Goal: Information Seeking & Learning: Learn about a topic

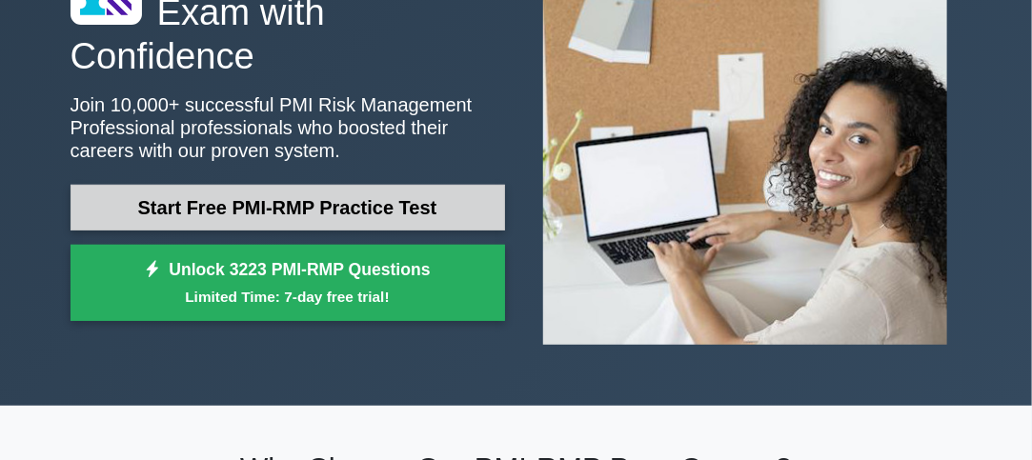
click at [363, 185] on link "Start Free PMI-RMP Practice Test" at bounding box center [288, 208] width 435 height 46
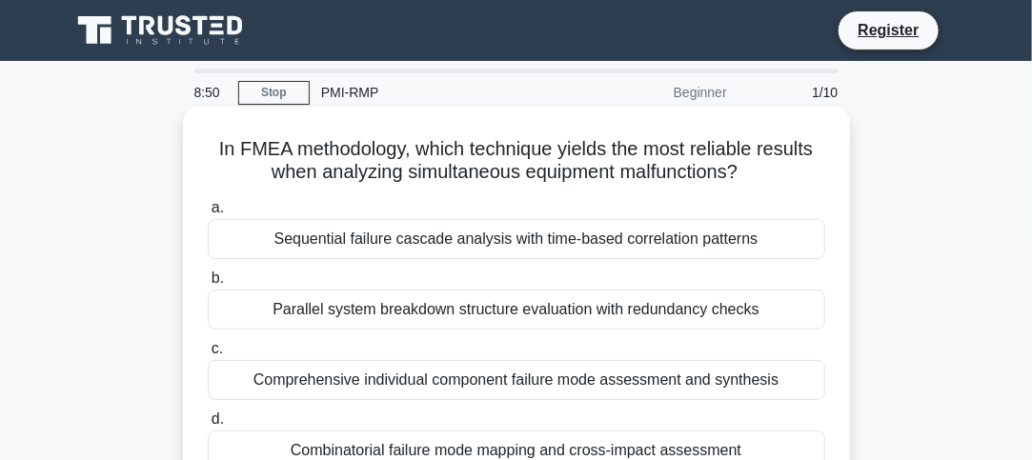
click at [342, 247] on div "Sequential failure cascade analysis with time-based correlation patterns" at bounding box center [517, 239] width 618 height 40
click at [208, 214] on input "a. Sequential failure cascade analysis with time-based correlation patterns" at bounding box center [208, 208] width 0 height 12
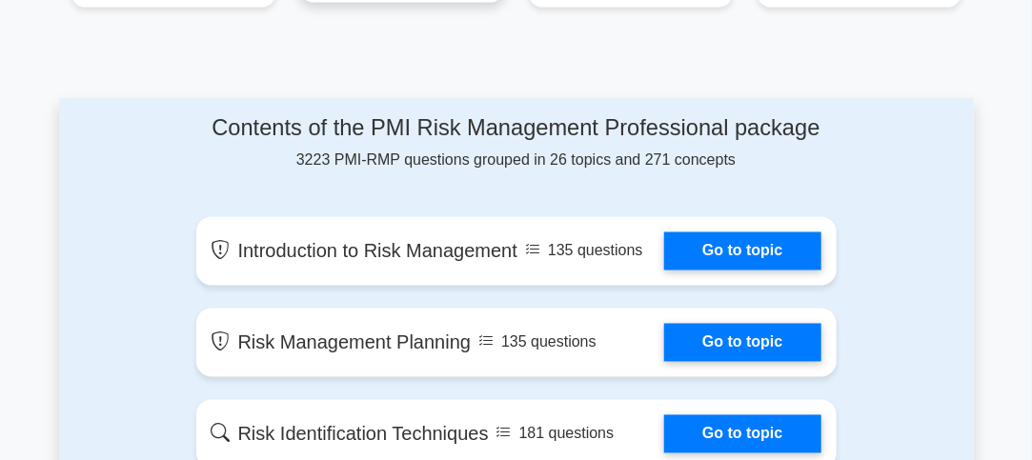
scroll to position [1048, 0]
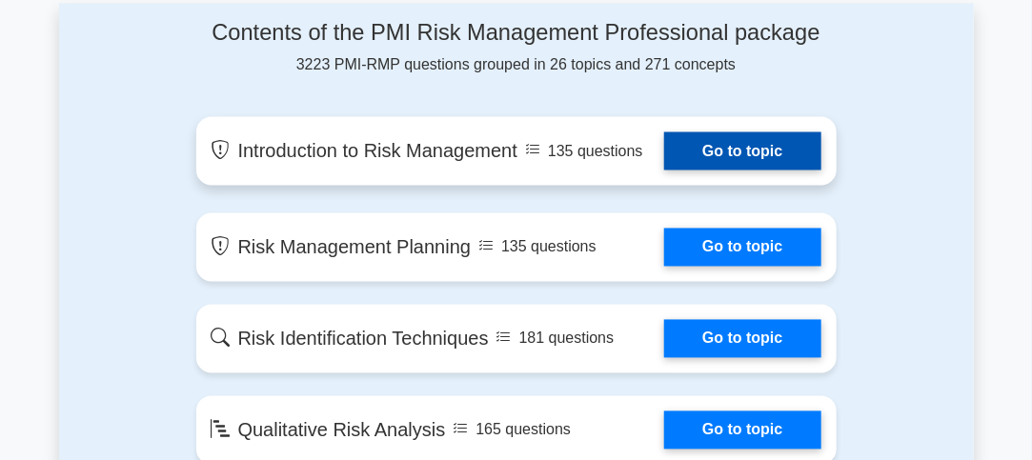
click at [711, 144] on link "Go to topic" at bounding box center [742, 151] width 156 height 38
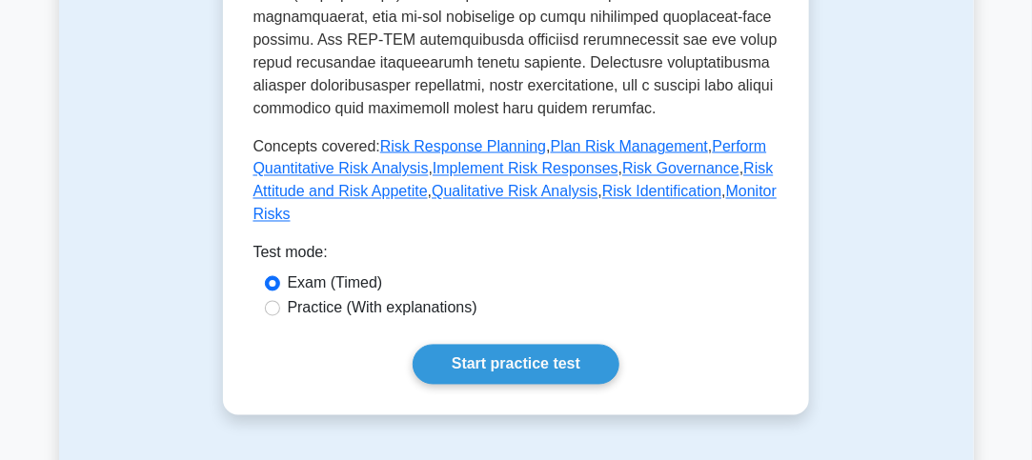
scroll to position [1039, 0]
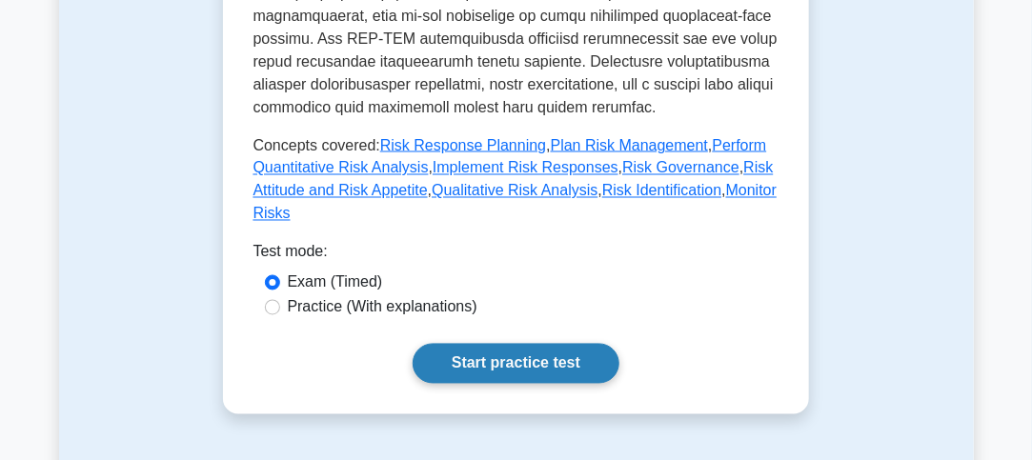
click at [513, 351] on link "Start practice test" at bounding box center [516, 364] width 207 height 40
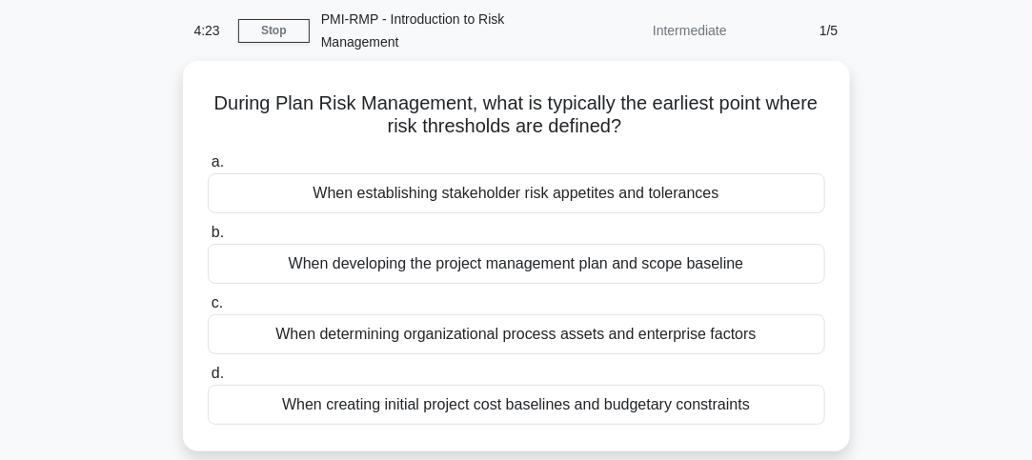
scroll to position [80, 0]
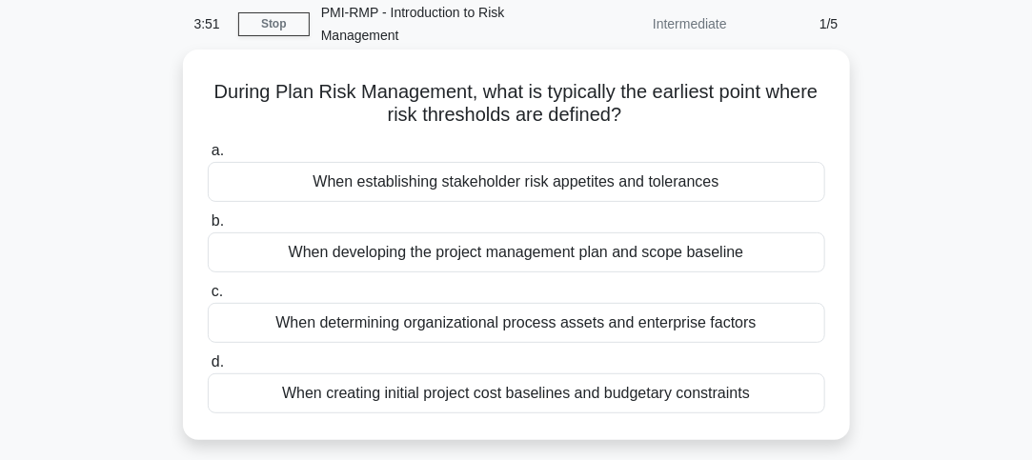
click at [371, 261] on div "When developing the project management plan and scope baseline" at bounding box center [517, 253] width 618 height 40
click at [208, 228] on input "b. When developing the project management plan and scope baseline" at bounding box center [208, 221] width 0 height 12
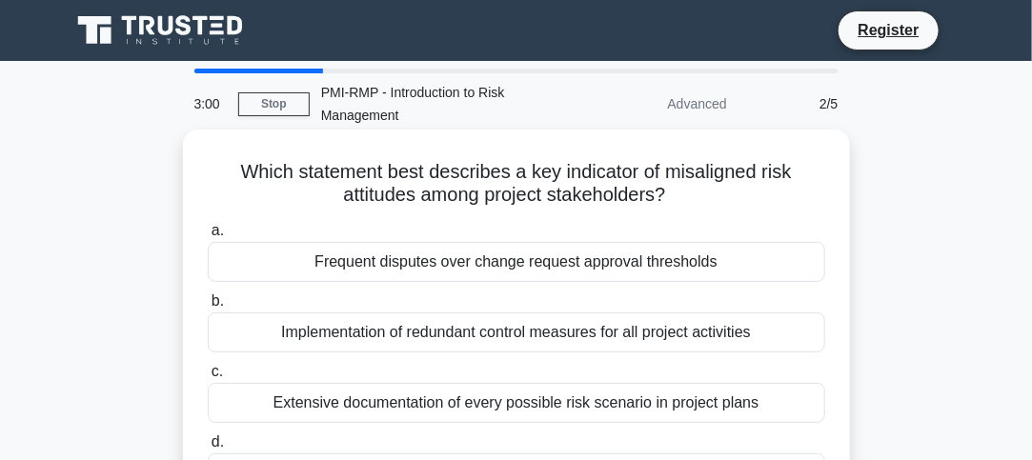
scroll to position [95, 0]
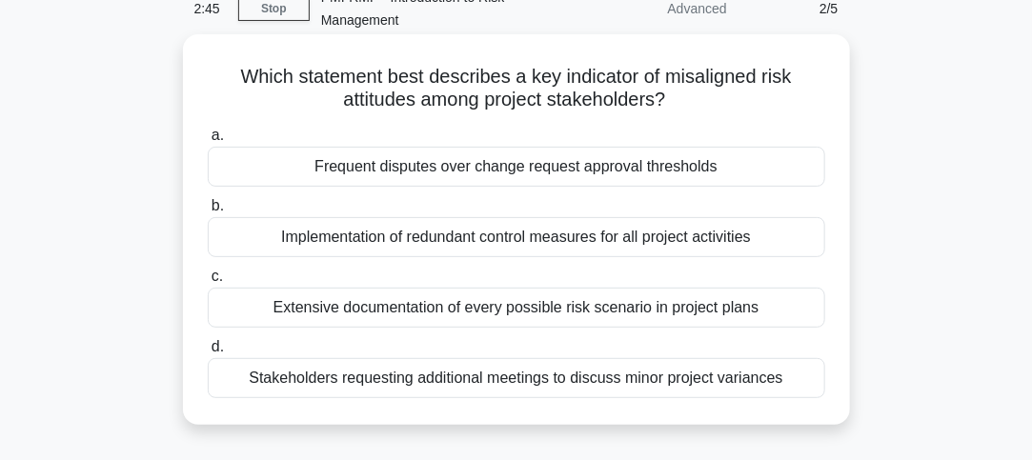
click at [405, 242] on div "Implementation of redundant control measures for all project activities" at bounding box center [517, 237] width 618 height 40
click at [208, 213] on input "b. Implementation of redundant control measures for all project activities" at bounding box center [208, 206] width 0 height 12
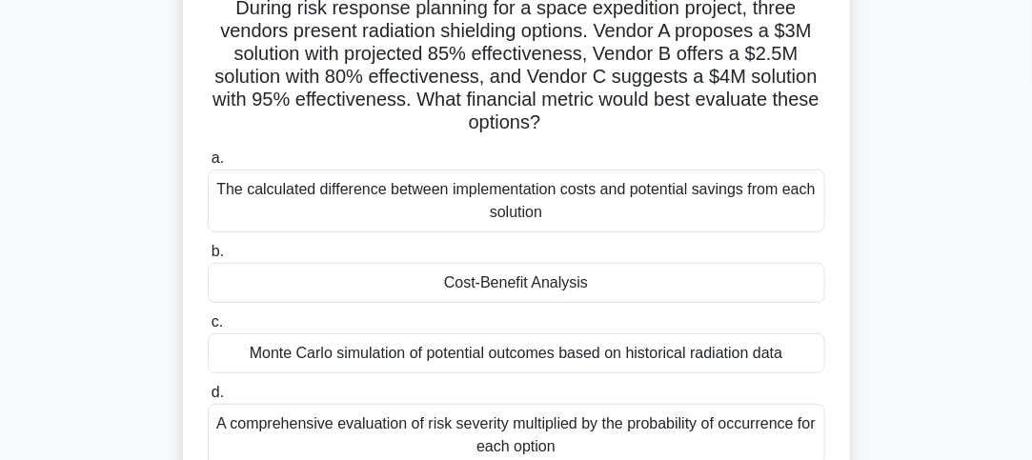
scroll to position [191, 0]
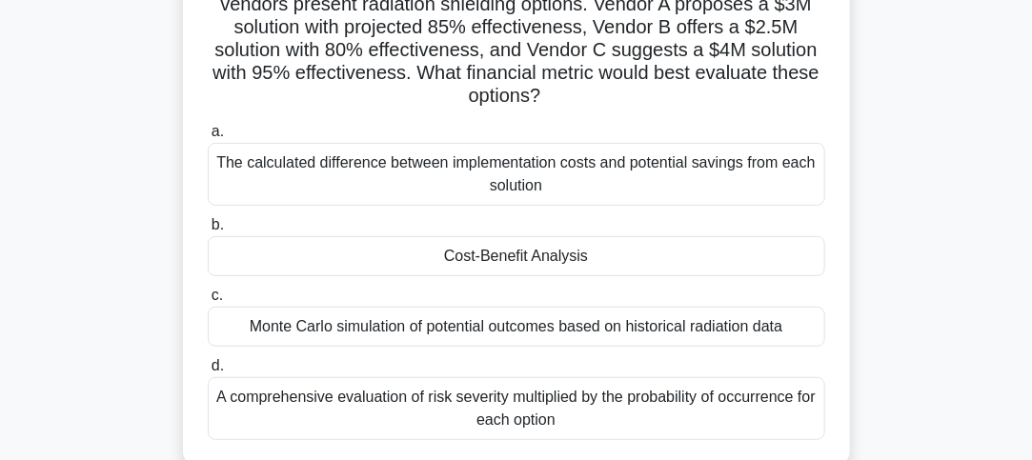
click at [454, 398] on div "A comprehensive evaluation of risk severity multiplied by the probability of oc…" at bounding box center [517, 408] width 618 height 63
click at [208, 373] on input "d. A comprehensive evaluation of risk severity multiplied by the probability of…" at bounding box center [208, 366] width 0 height 12
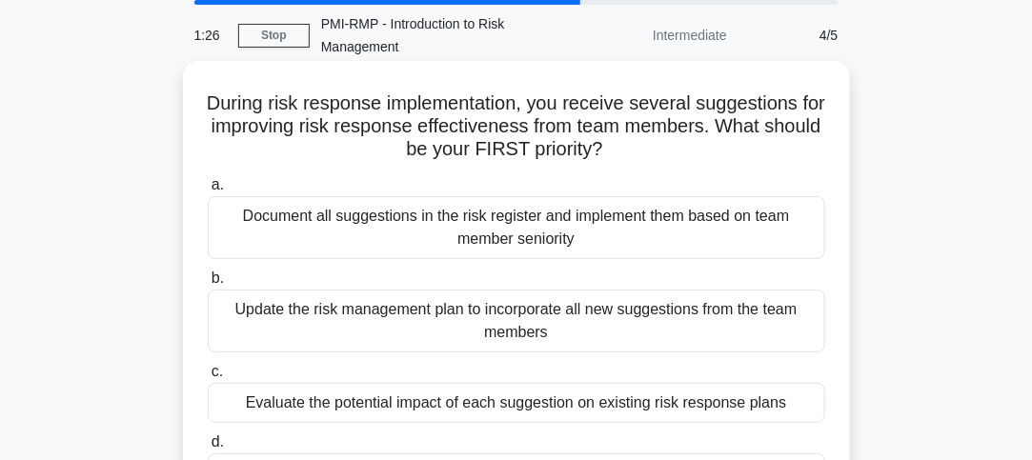
scroll to position [95, 0]
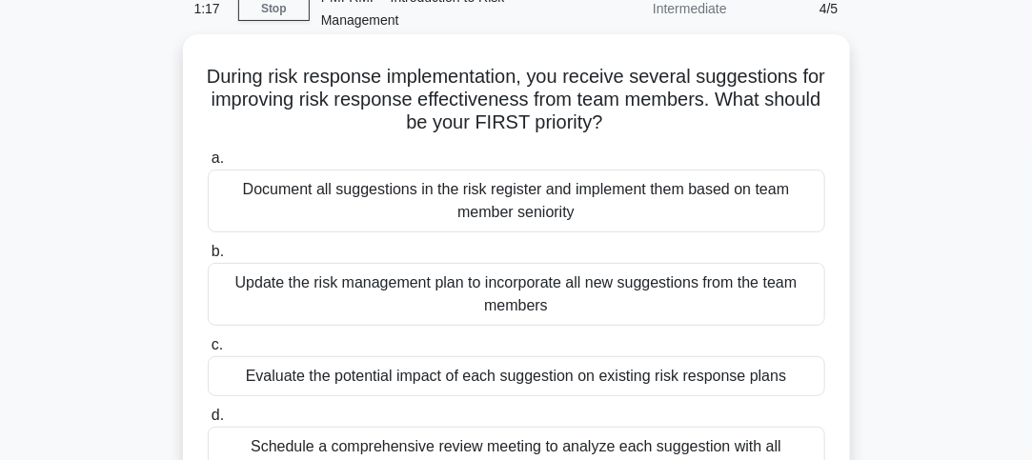
click at [413, 384] on div "Evaluate the potential impact of each suggestion on existing risk response plans" at bounding box center [517, 376] width 618 height 40
click at [208, 352] on input "c. Evaluate the potential impact of each suggestion on existing risk response p…" at bounding box center [208, 345] width 0 height 12
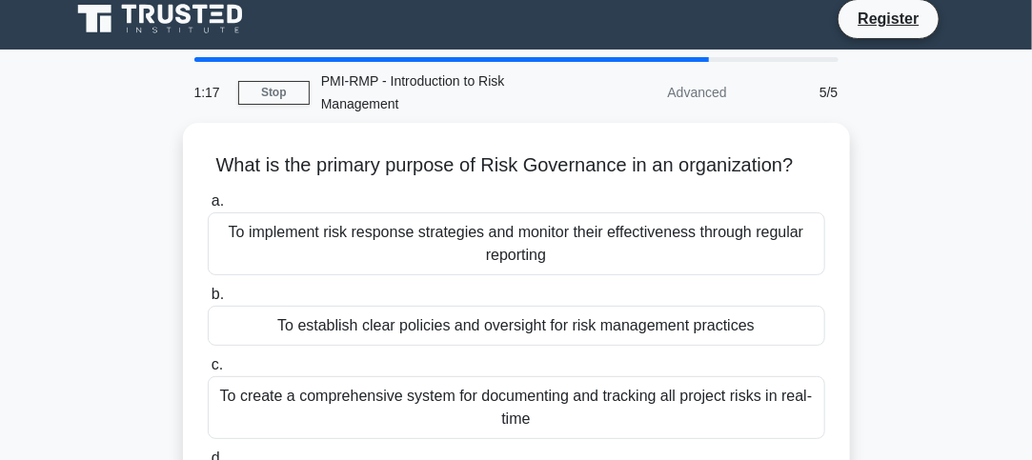
scroll to position [0, 0]
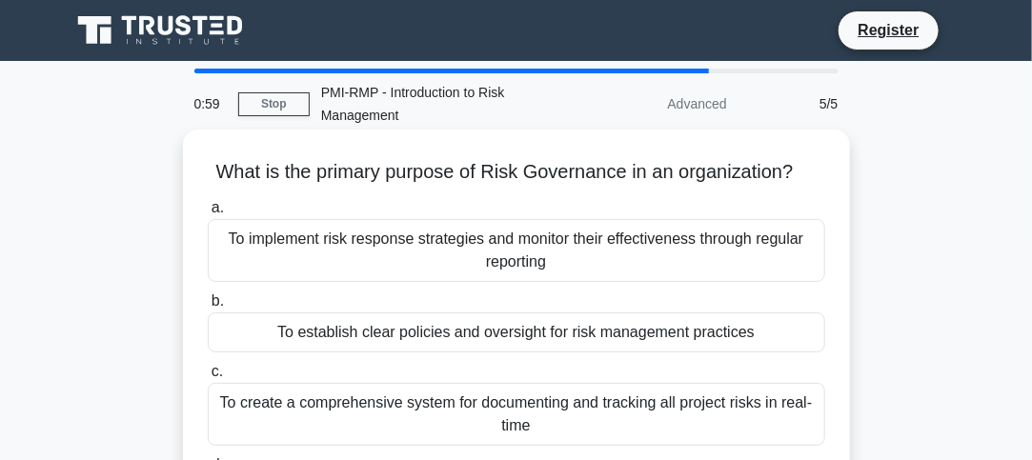
click at [436, 331] on div "To establish clear policies and oversight for risk management practices" at bounding box center [517, 333] width 618 height 40
click at [208, 308] on input "b. To establish clear policies and oversight for risk management practices" at bounding box center [208, 301] width 0 height 12
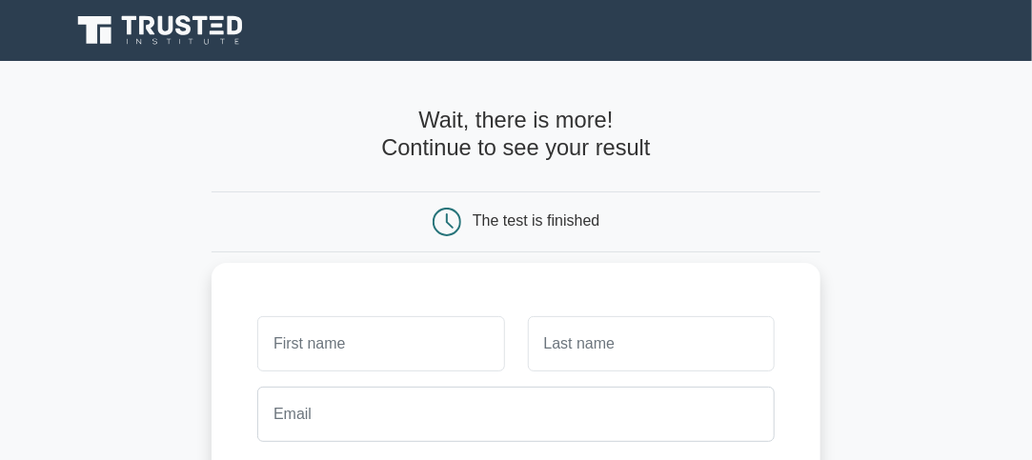
scroll to position [95, 0]
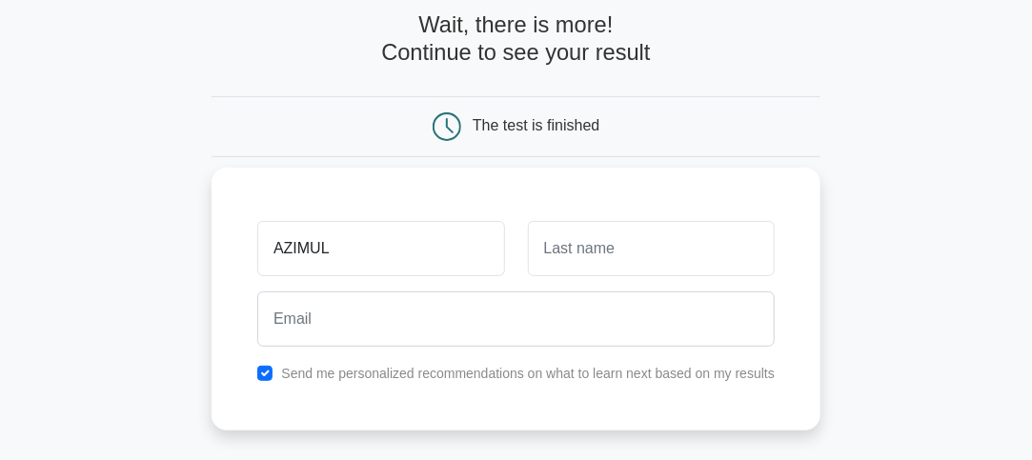
type input "AZIMUL"
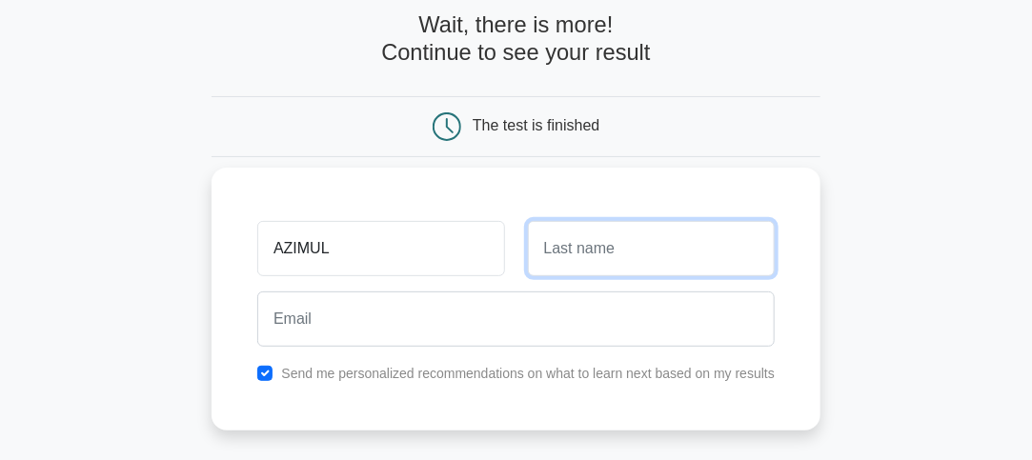
click at [577, 253] on input "text" at bounding box center [651, 248] width 247 height 55
type input "HAQUE"
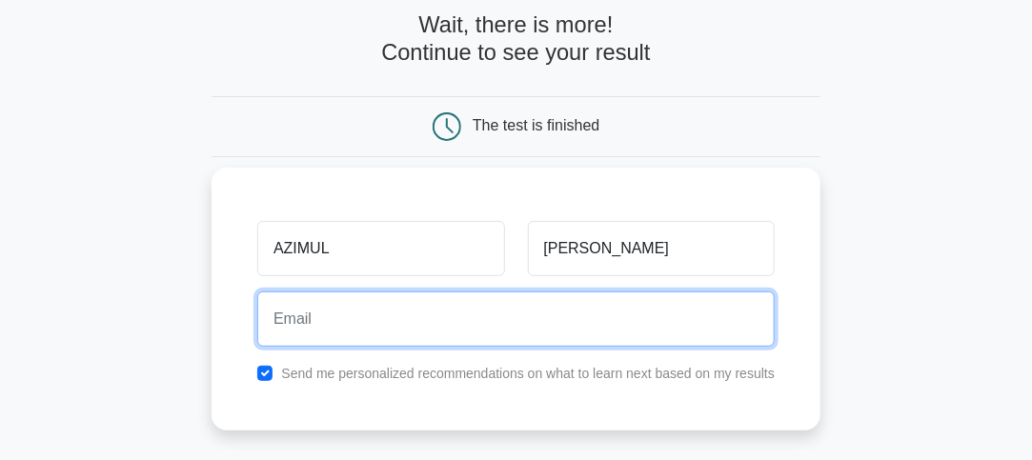
click at [355, 323] on input "email" at bounding box center [516, 319] width 518 height 55
type input "azimul@shadeco.com"
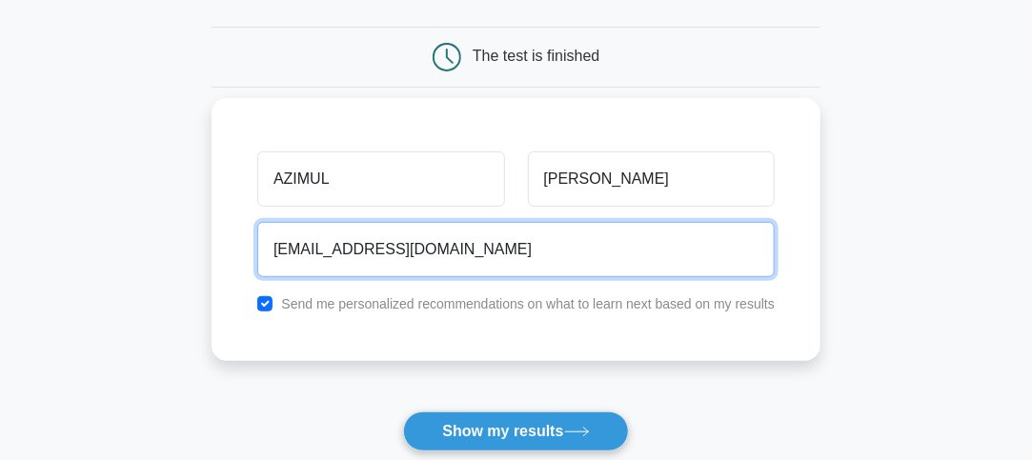
scroll to position [191, 0]
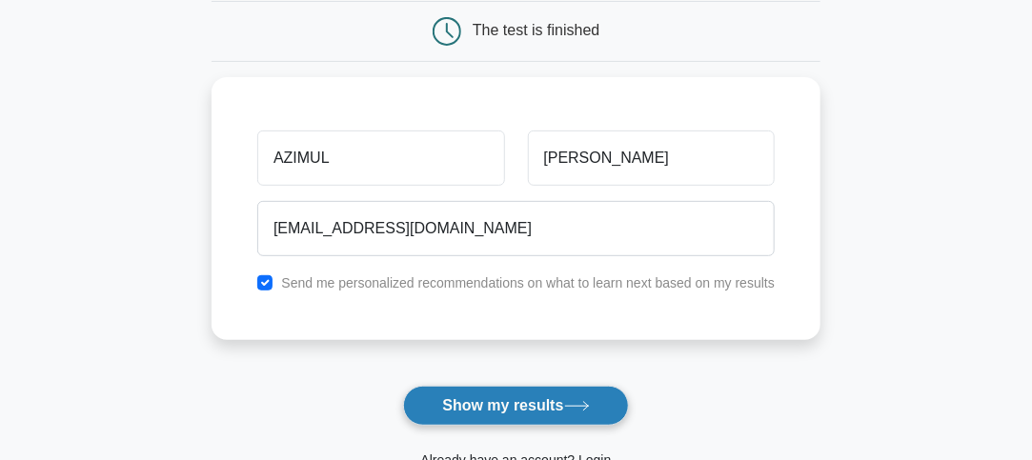
click at [467, 406] on button "Show my results" at bounding box center [515, 406] width 225 height 40
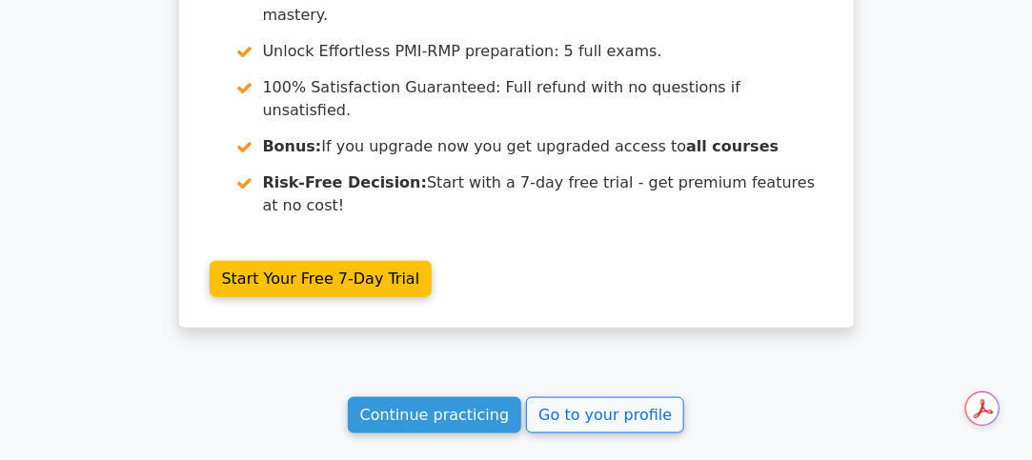
scroll to position [2907, 0]
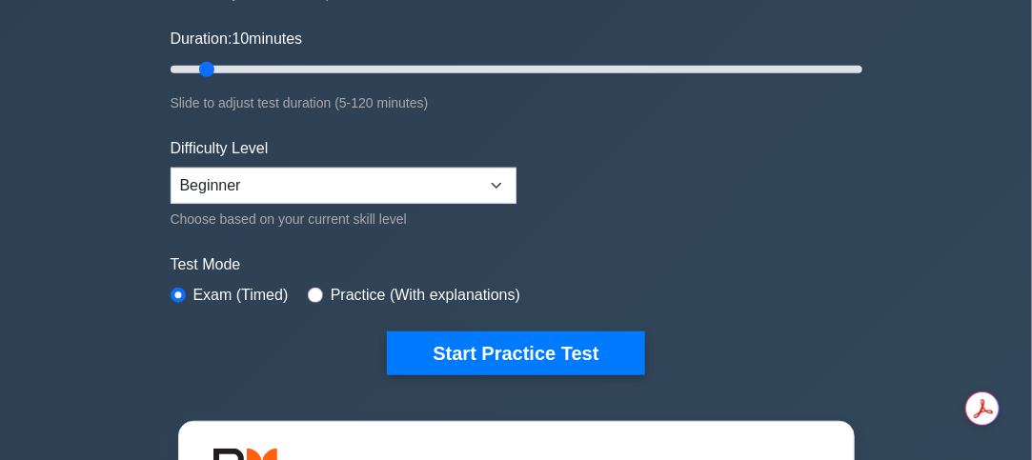
scroll to position [381, 0]
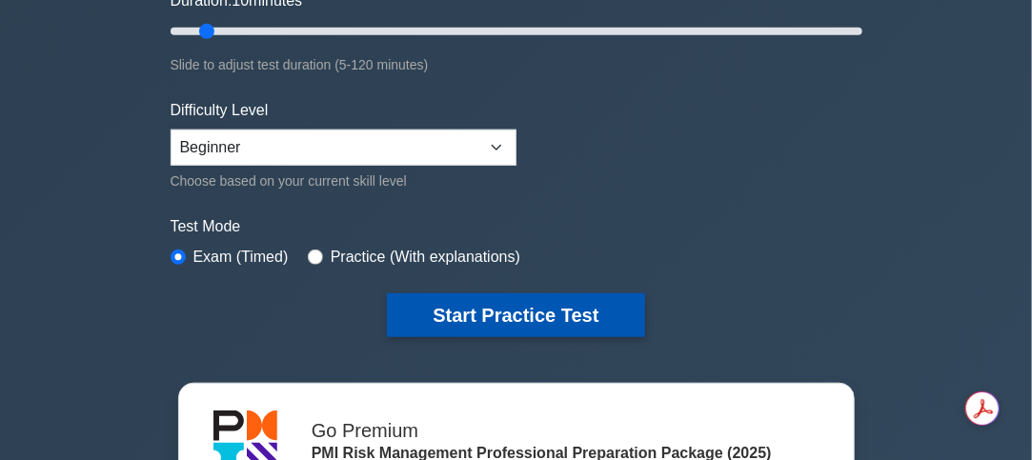
click at [549, 310] on button "Start Practice Test" at bounding box center [515, 316] width 257 height 44
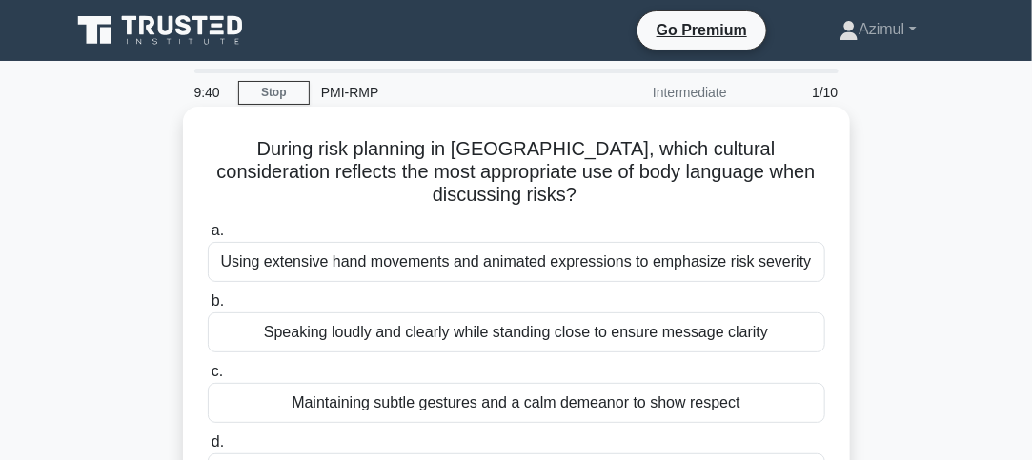
scroll to position [95, 0]
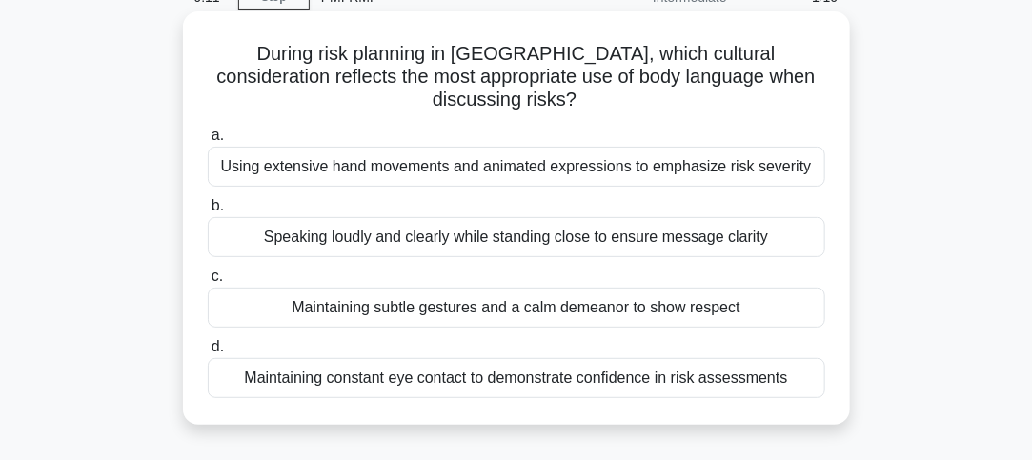
click at [424, 381] on div "Maintaining constant eye contact to demonstrate confidence in risk assessments" at bounding box center [517, 378] width 618 height 40
click at [208, 354] on input "d. Maintaining constant eye contact to demonstrate confidence in risk assessmen…" at bounding box center [208, 347] width 0 height 12
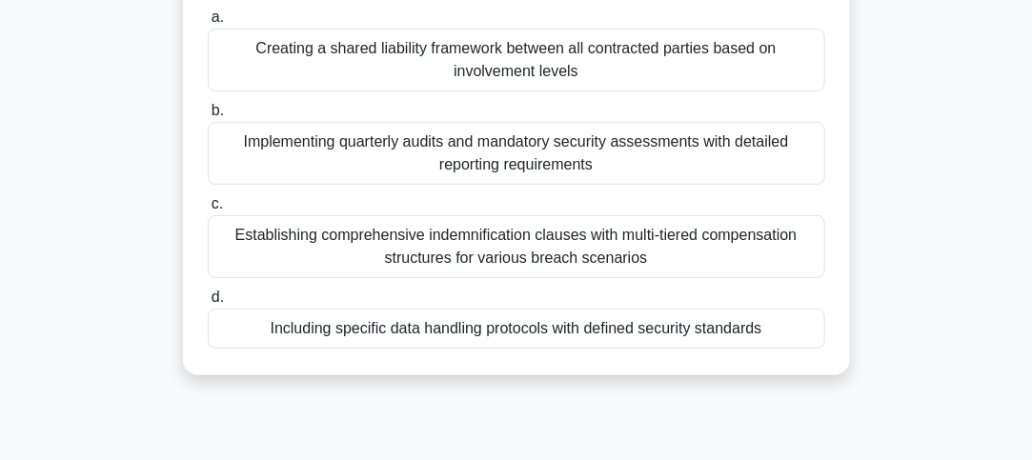
scroll to position [0, 0]
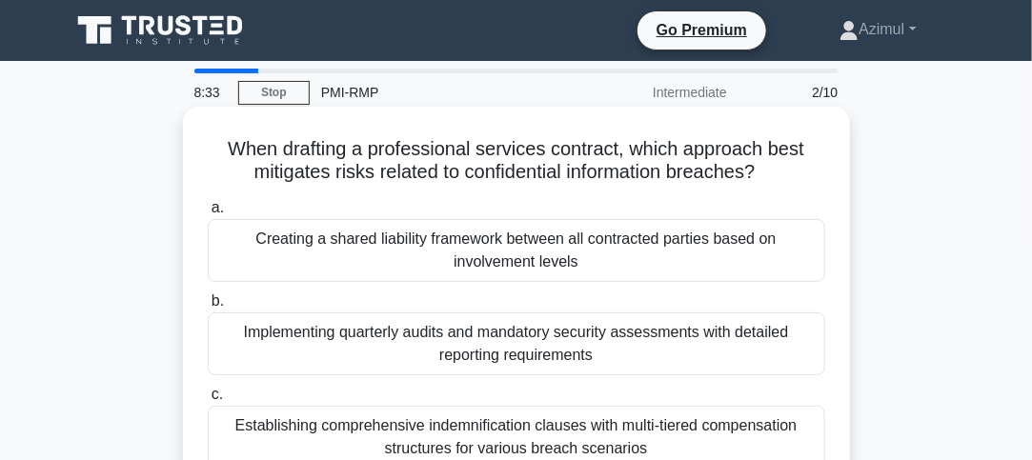
click at [323, 246] on div "Creating a shared liability framework between all contracted parties based on i…" at bounding box center [517, 250] width 618 height 63
click at [208, 214] on input "a. Creating a shared liability framework between all contracted parties based o…" at bounding box center [208, 208] width 0 height 12
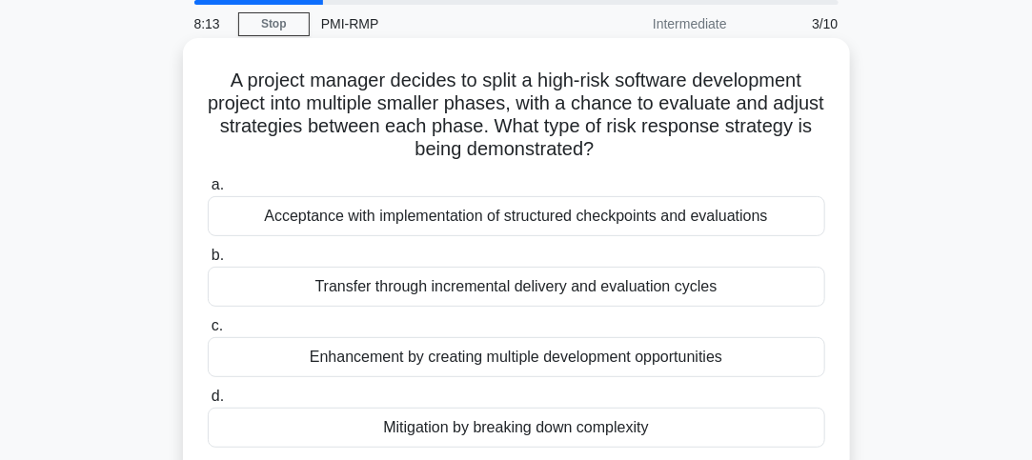
scroll to position [95, 0]
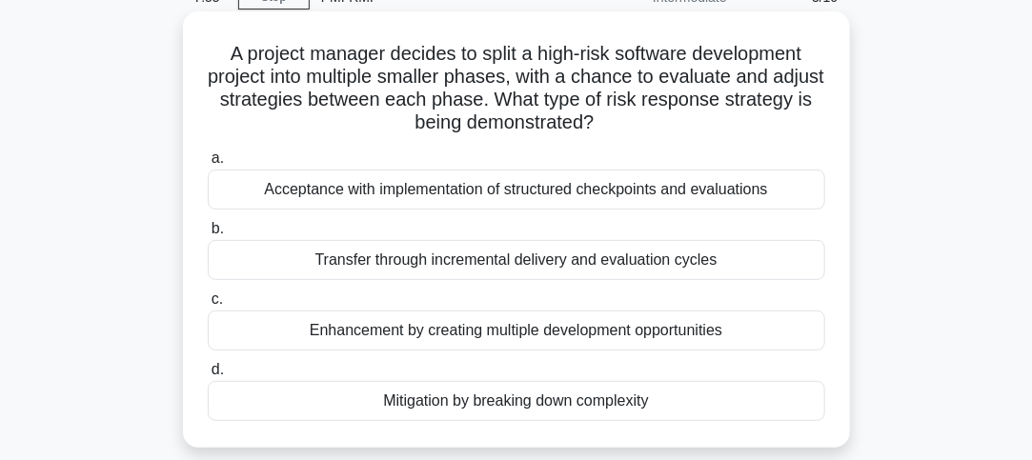
click at [361, 335] on div "Enhancement by creating multiple development opportunities" at bounding box center [517, 331] width 618 height 40
click at [208, 306] on input "c. Enhancement by creating multiple development opportunities" at bounding box center [208, 300] width 0 height 12
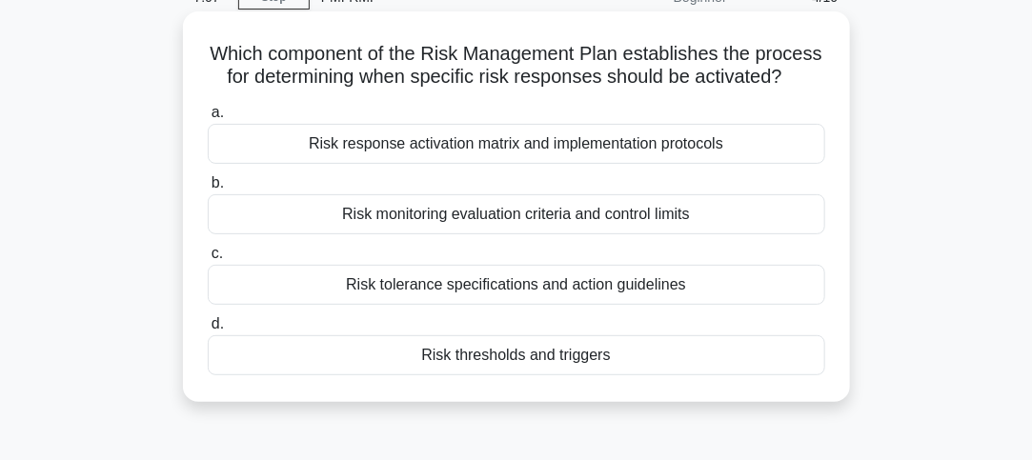
click at [570, 234] on div "Risk monitoring evaluation criteria and control limits" at bounding box center [517, 214] width 618 height 40
click at [208, 190] on input "b. Risk monitoring evaluation criteria and control limits" at bounding box center [208, 183] width 0 height 12
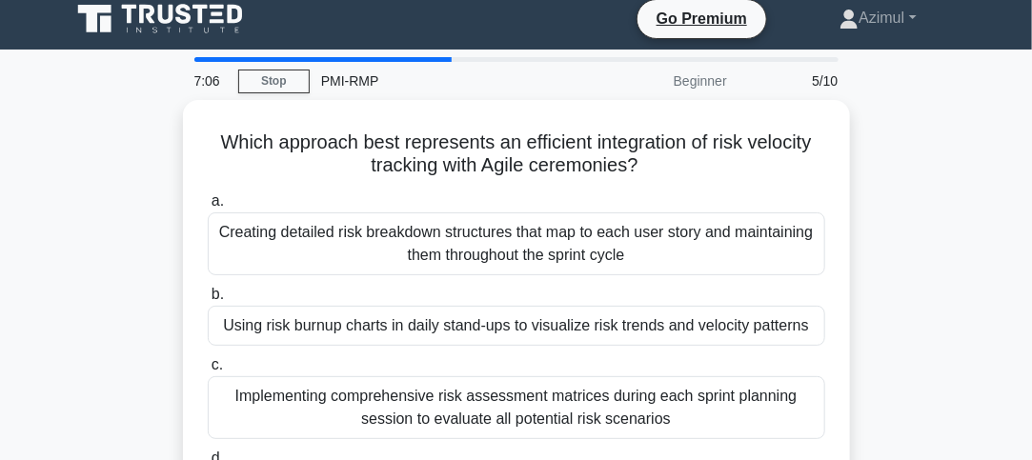
scroll to position [0, 0]
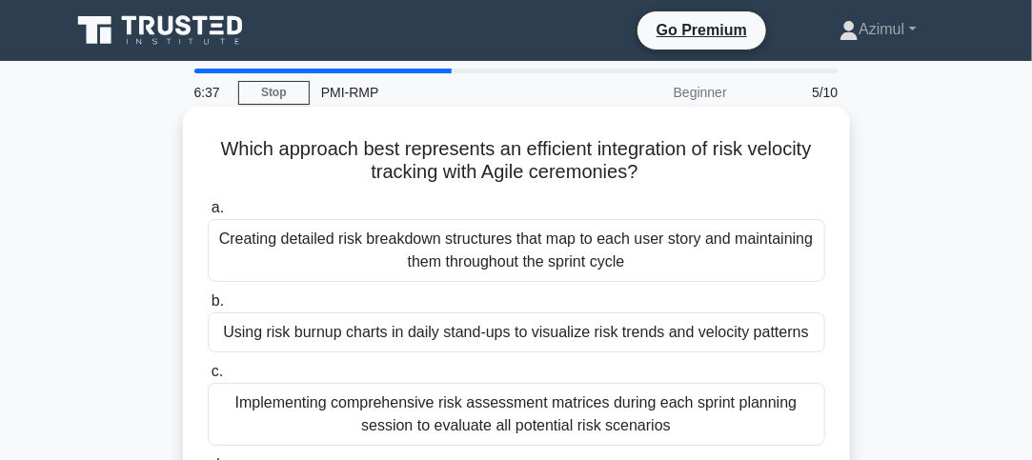
click at [390, 417] on div "Implementing comprehensive risk assessment matrices during each sprint planning…" at bounding box center [517, 414] width 618 height 63
click at [208, 378] on input "c. Implementing comprehensive risk assessment matrices during each sprint plann…" at bounding box center [208, 372] width 0 height 12
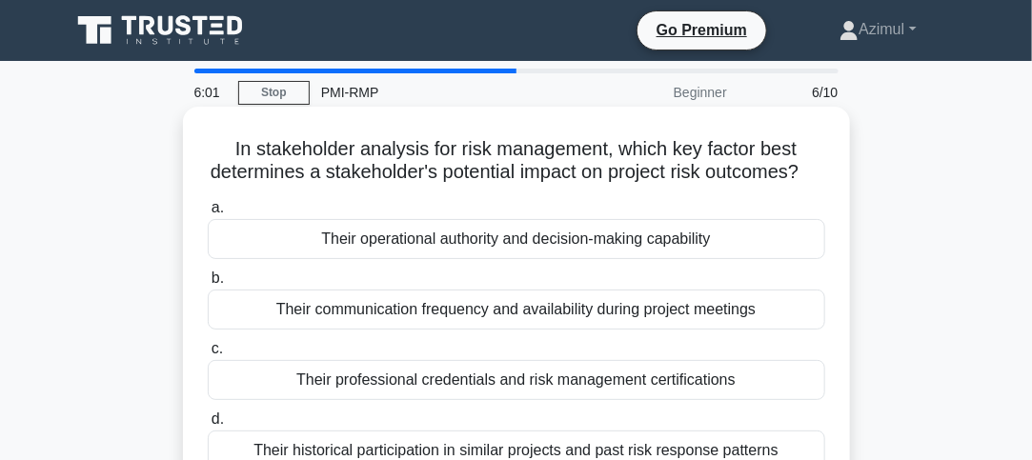
scroll to position [95, 0]
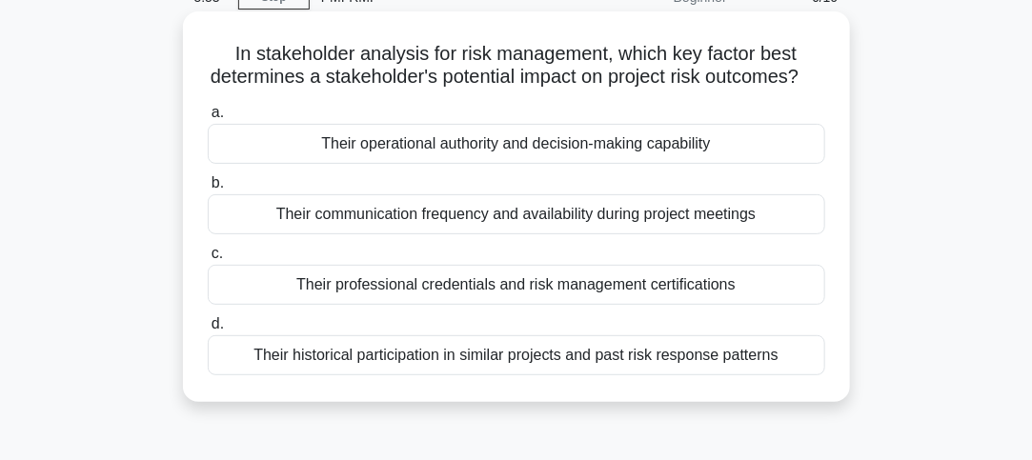
click at [332, 375] on div "Their historical participation in similar projects and past risk response patte…" at bounding box center [517, 355] width 618 height 40
click at [208, 331] on input "d. Their historical participation in similar projects and past risk response pa…" at bounding box center [208, 324] width 0 height 12
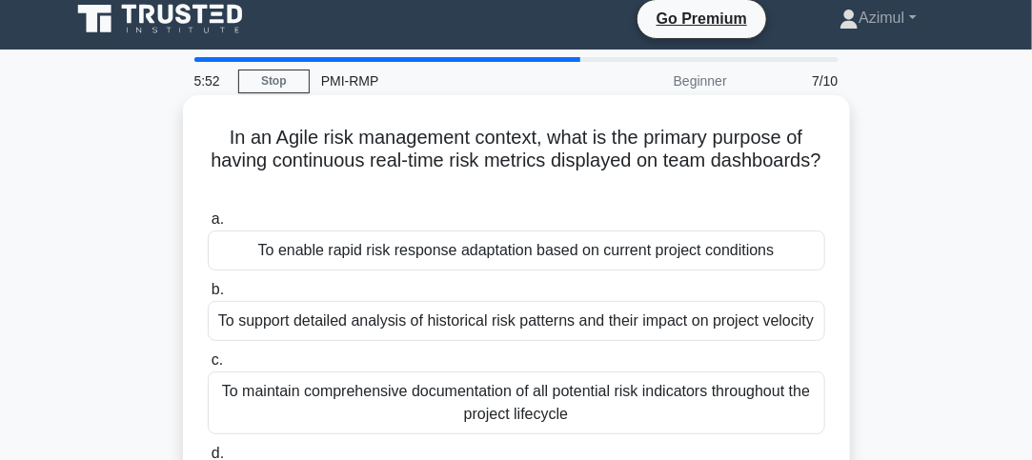
scroll to position [0, 0]
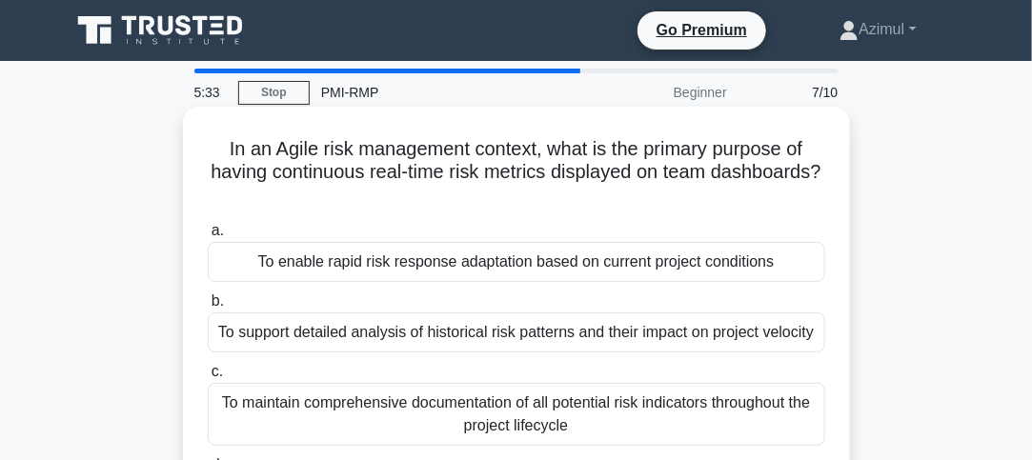
click at [414, 260] on div "To enable rapid risk response adaptation based on current project conditions" at bounding box center [517, 262] width 618 height 40
click at [208, 237] on input "a. To enable rapid risk response adaptation based on current project conditions" at bounding box center [208, 231] width 0 height 12
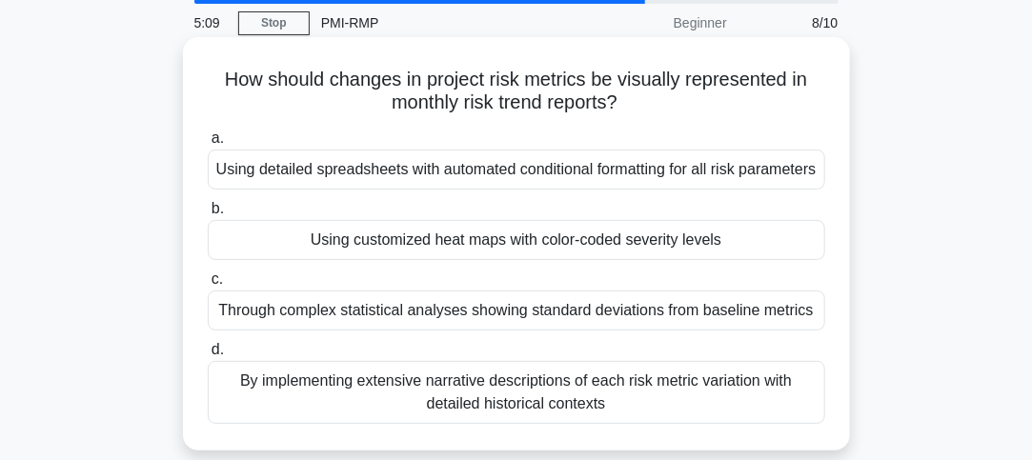
scroll to position [95, 0]
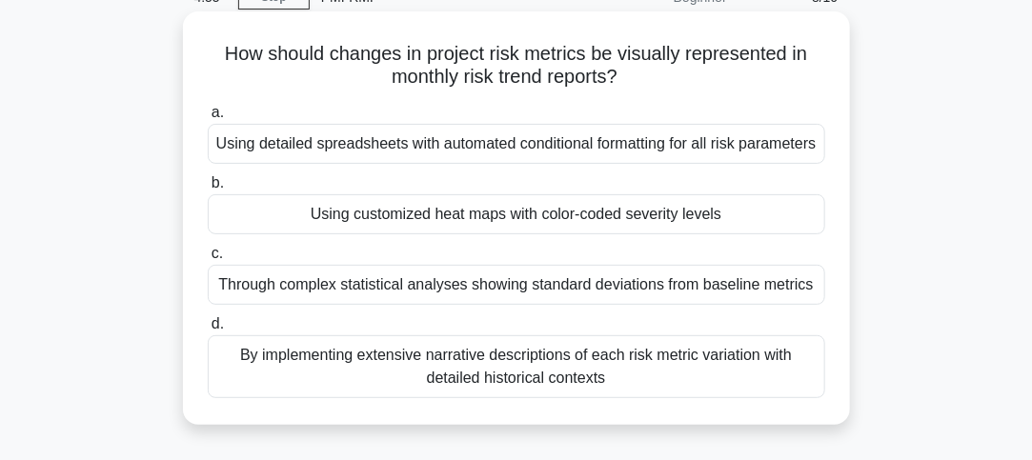
click at [435, 397] on div "By implementing extensive narrative descriptions of each risk metric variation …" at bounding box center [517, 366] width 618 height 63
click at [208, 331] on input "d. By implementing extensive narrative descriptions of each risk metric variati…" at bounding box center [208, 324] width 0 height 12
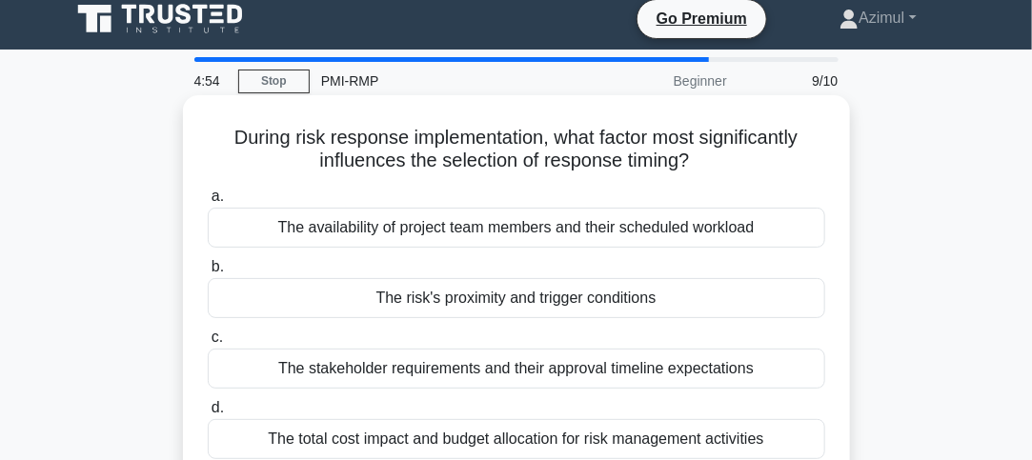
scroll to position [0, 0]
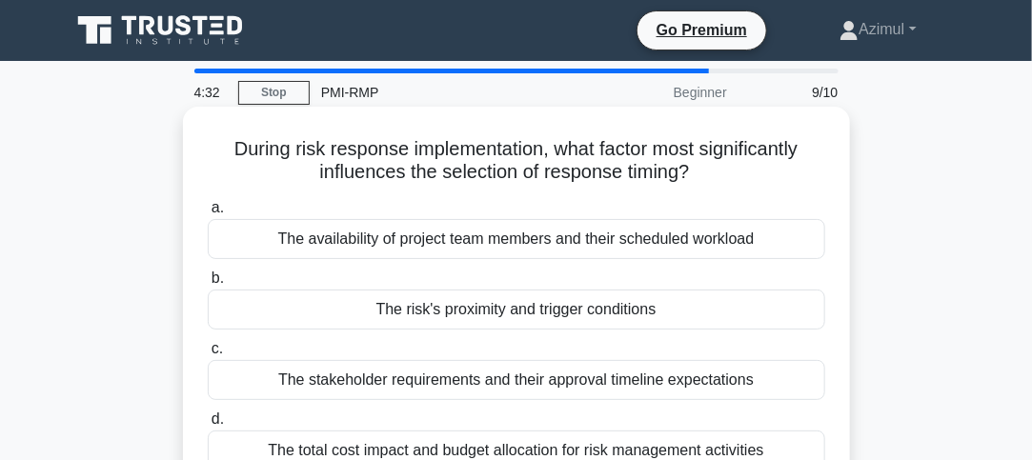
click at [439, 235] on div "The availability of project team members and their scheduled workload" at bounding box center [517, 239] width 618 height 40
click at [208, 214] on input "a. The availability of project team members and their scheduled workload" at bounding box center [208, 208] width 0 height 12
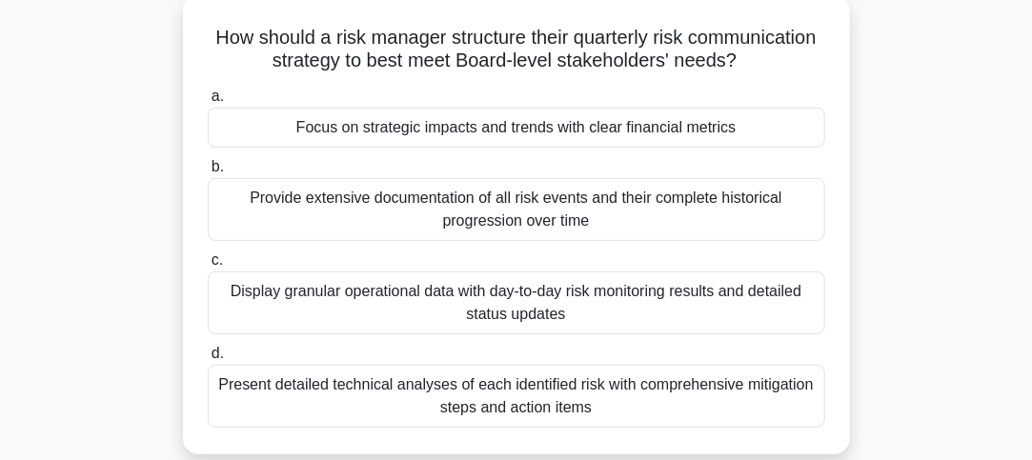
scroll to position [191, 0]
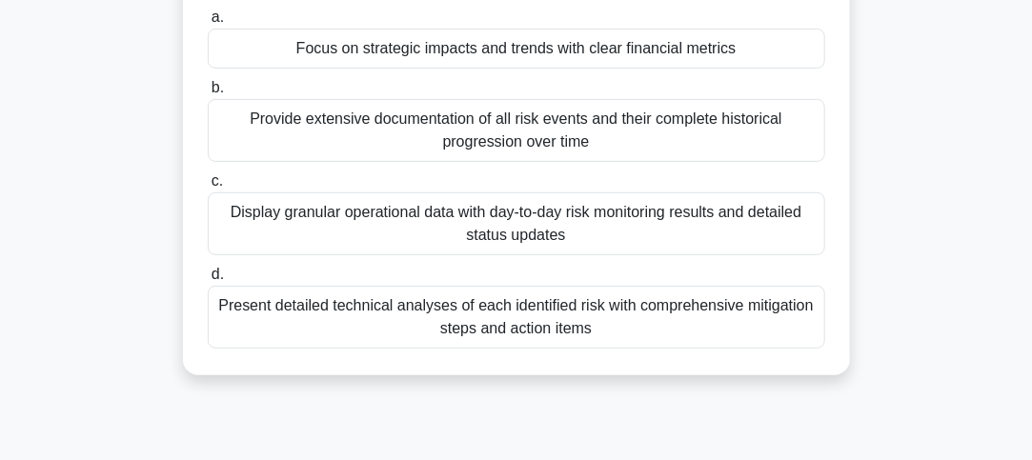
click at [420, 239] on div "Display granular operational data with day-to-day risk monitoring results and d…" at bounding box center [517, 224] width 618 height 63
click at [208, 188] on input "c. Display granular operational data with day-to-day risk monitoring results an…" at bounding box center [208, 181] width 0 height 12
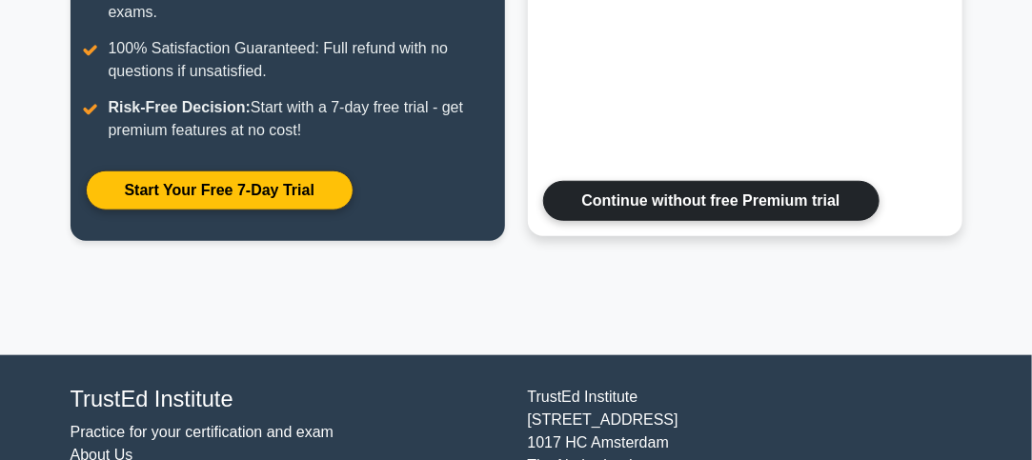
scroll to position [485, 0]
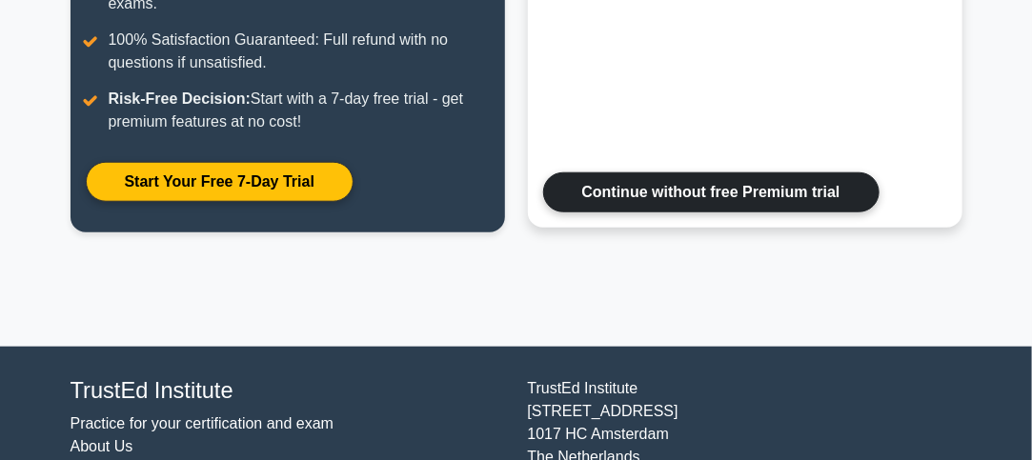
click at [616, 190] on link "Continue without free Premium trial" at bounding box center [711, 193] width 336 height 40
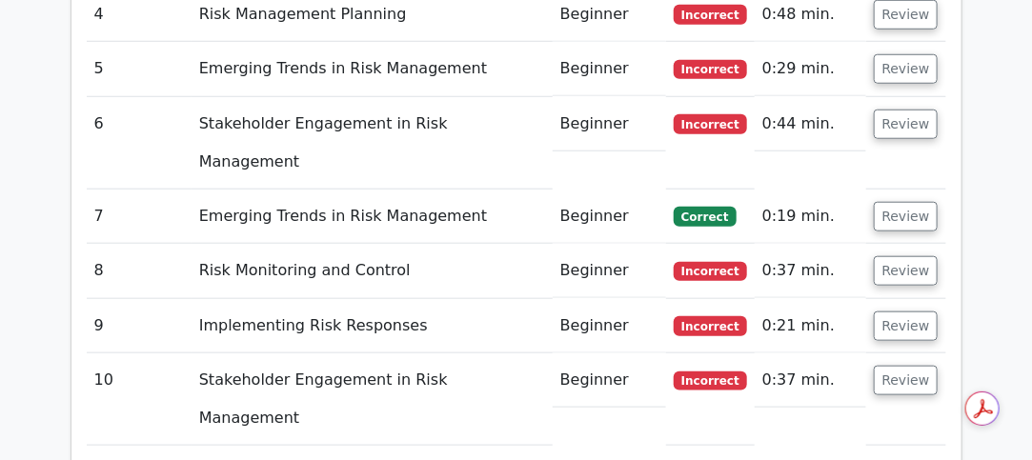
scroll to position [2895, 0]
